Goal: Navigation & Orientation: Find specific page/section

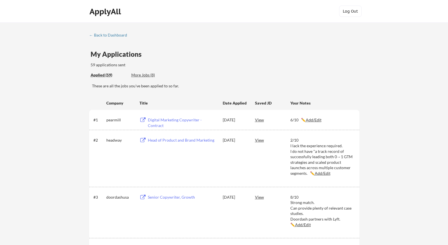
scroll to position [1752, 0]
click at [113, 35] on div "← Back to Dashboard" at bounding box center [110, 35] width 42 height 4
